Goal: Information Seeking & Learning: Learn about a topic

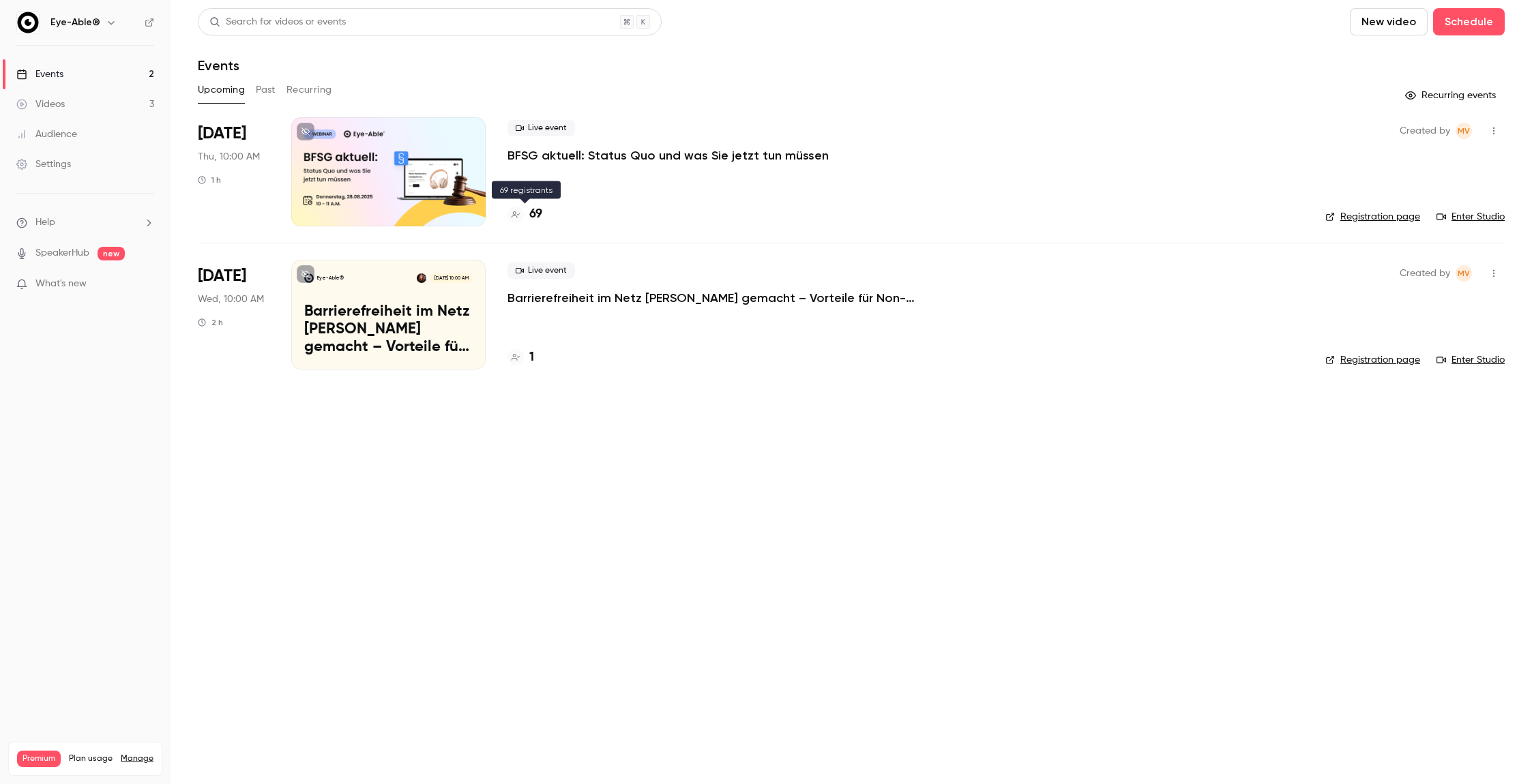
click at [539, 213] on h4 "69" at bounding box center [536, 214] width 13 height 18
click at [527, 357] on div "1" at bounding box center [521, 357] width 27 height 18
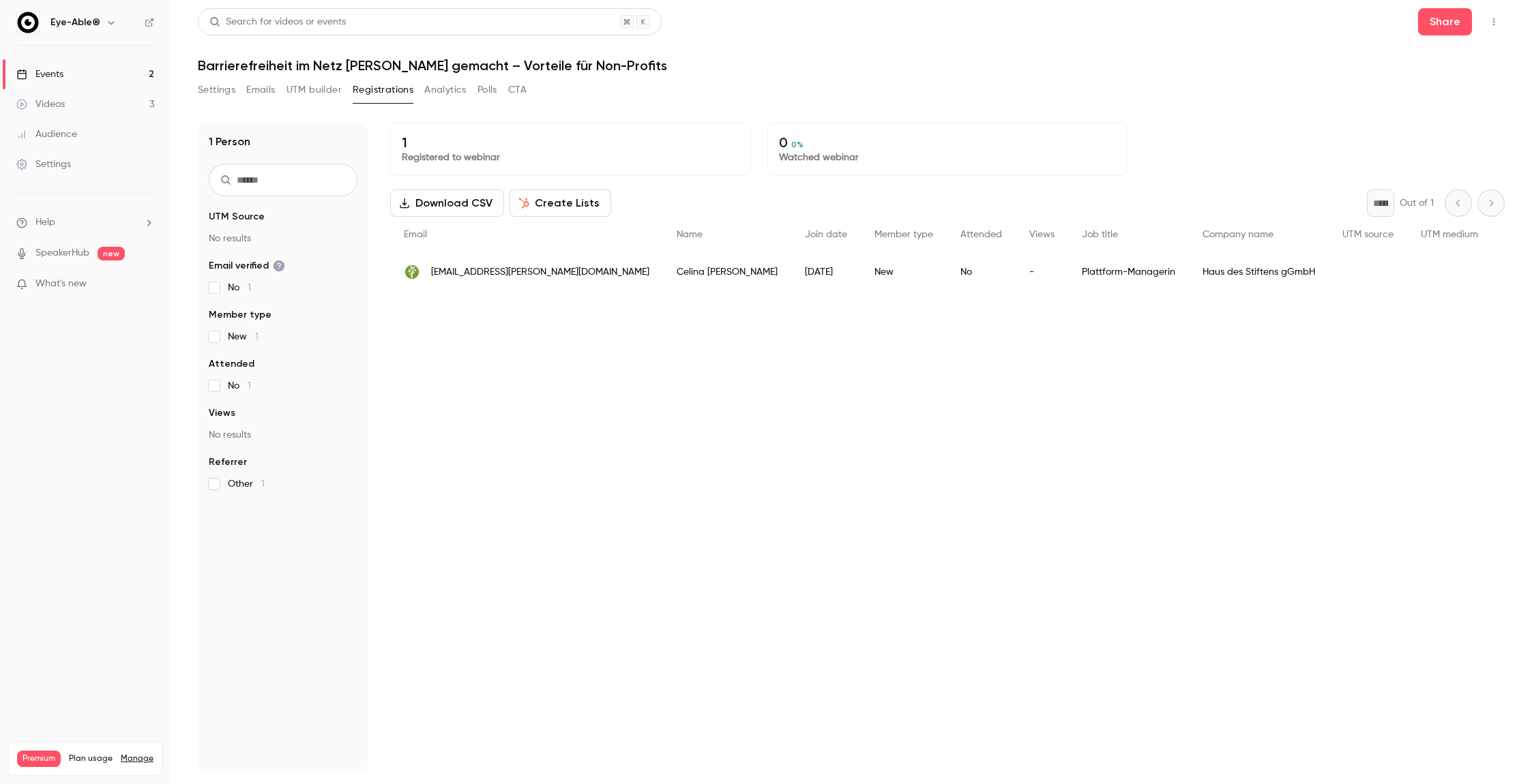
click at [76, 69] on link "Events 2" at bounding box center [85, 75] width 171 height 30
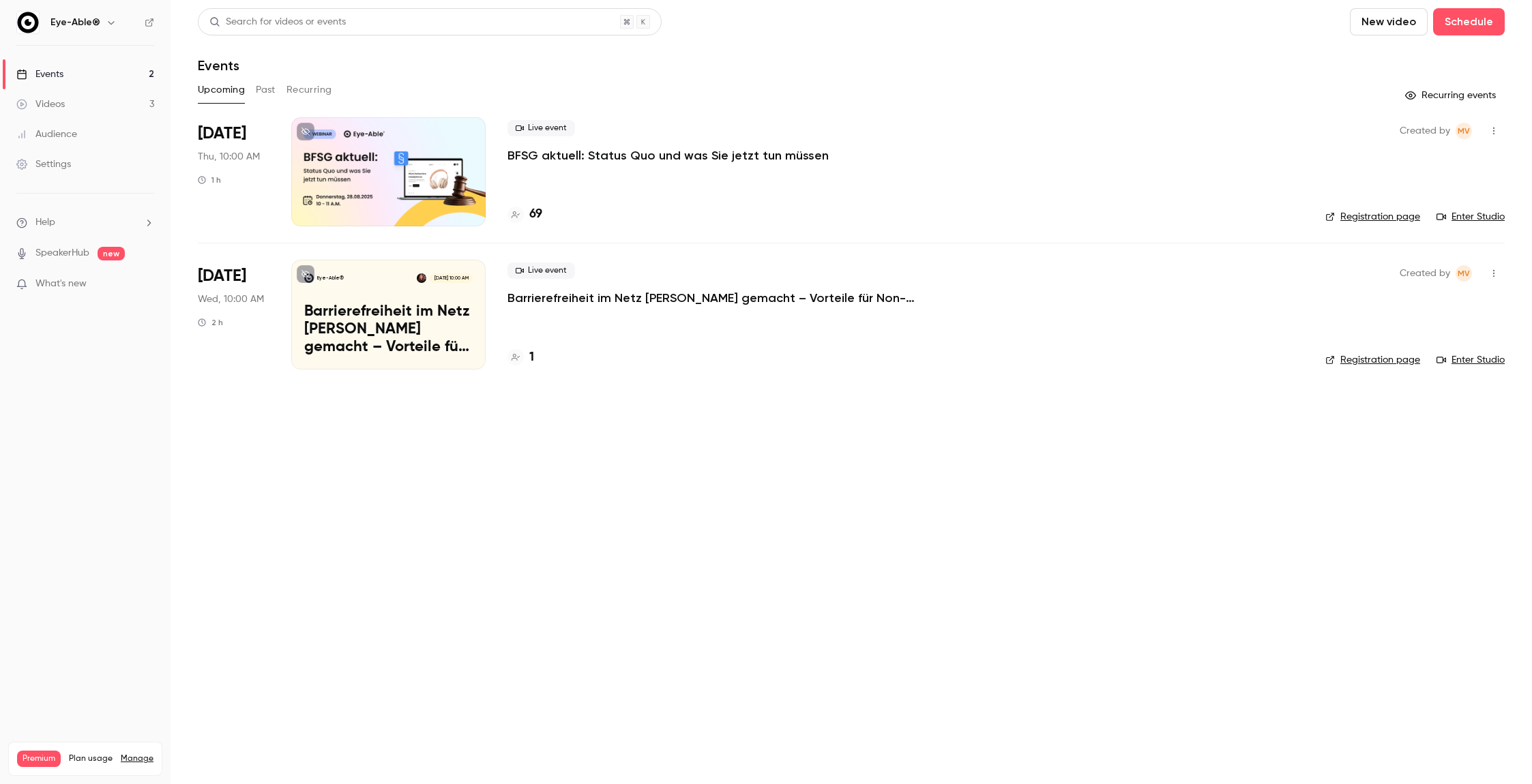
click at [566, 156] on p "BFSG aktuell: Status Quo und was Sie jetzt tun müssen" at bounding box center [668, 155] width 321 height 16
